Goal: Task Accomplishment & Management: Understand process/instructions

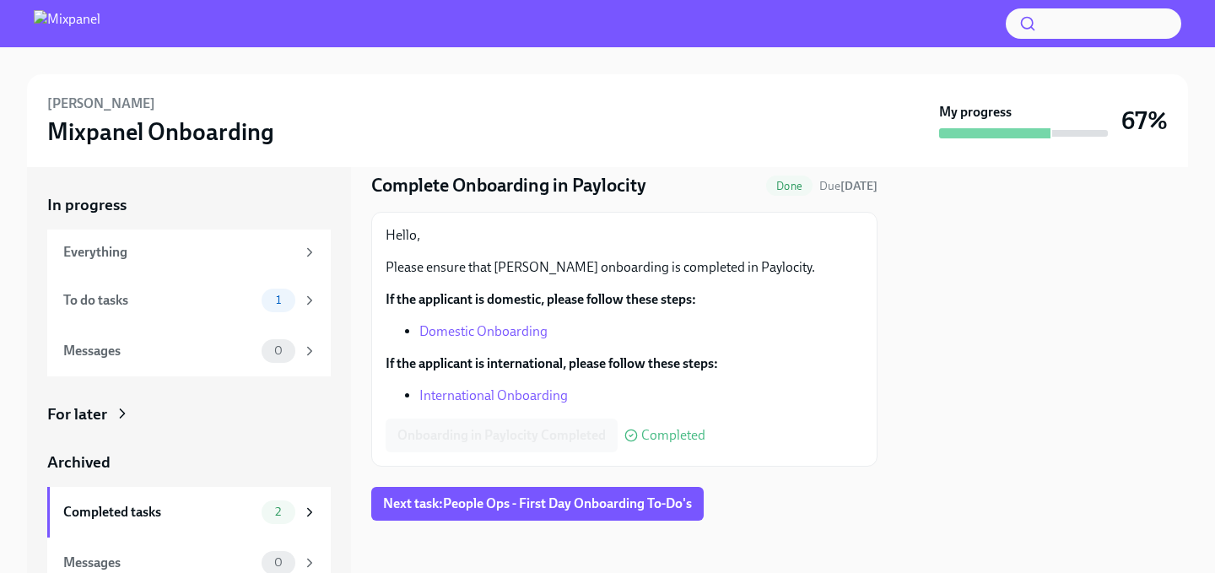
scroll to position [57, 0]
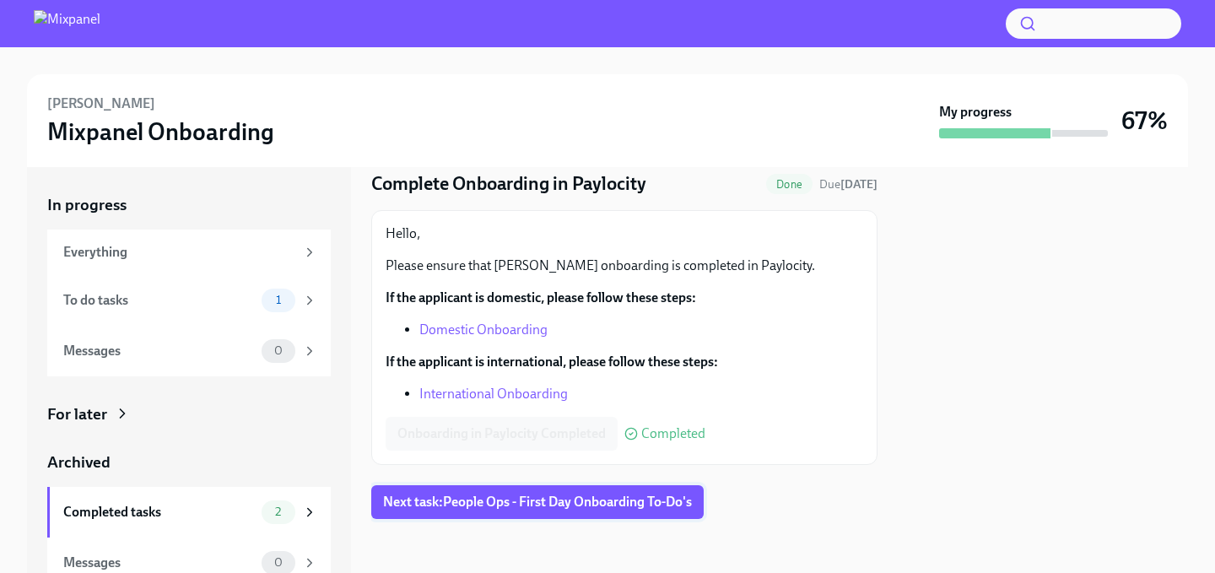
click at [509, 509] on span "Next task : People Ops - First Day Onboarding To-Do's" at bounding box center [537, 501] width 309 height 17
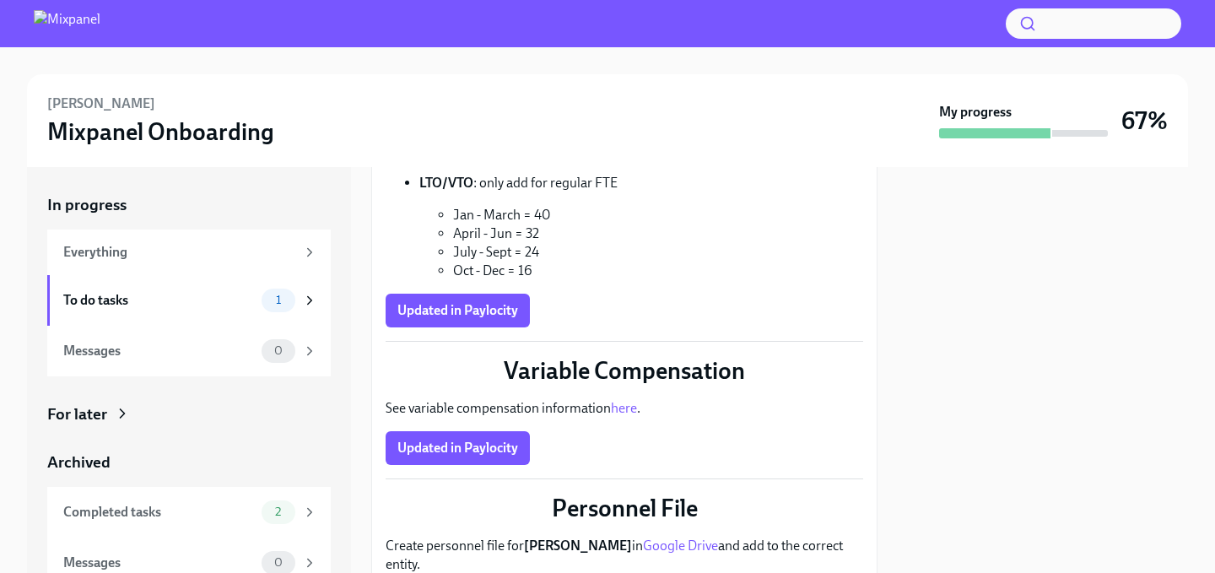
scroll to position [327, 0]
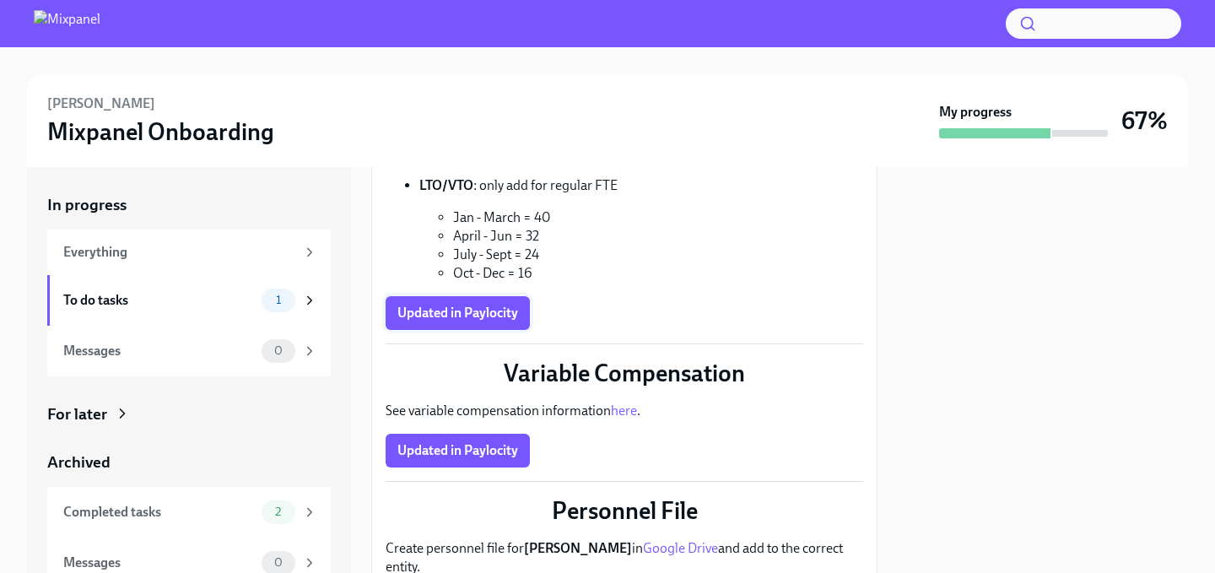
click at [441, 309] on span "Updated in Paylocity" at bounding box center [457, 313] width 121 height 17
click at [443, 462] on button "Updated in Paylocity" at bounding box center [458, 451] width 144 height 34
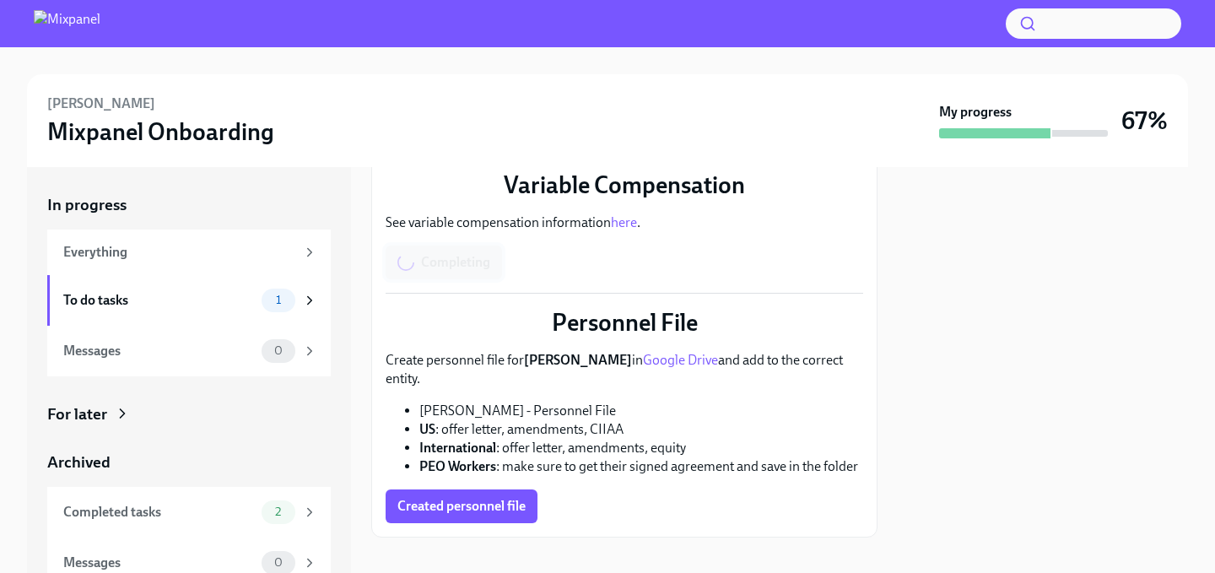
scroll to position [515, 0]
drag, startPoint x: 592, startPoint y: 391, endPoint x: 409, endPoint y: 391, distance: 183.1
click at [419, 402] on li "[PERSON_NAME] - Personnel File" at bounding box center [641, 411] width 444 height 19
copy li "[PERSON_NAME] - Personnel File"
click at [402, 499] on span "Created personnel file" at bounding box center [461, 507] width 128 height 17
